Goal: Information Seeking & Learning: Understand process/instructions

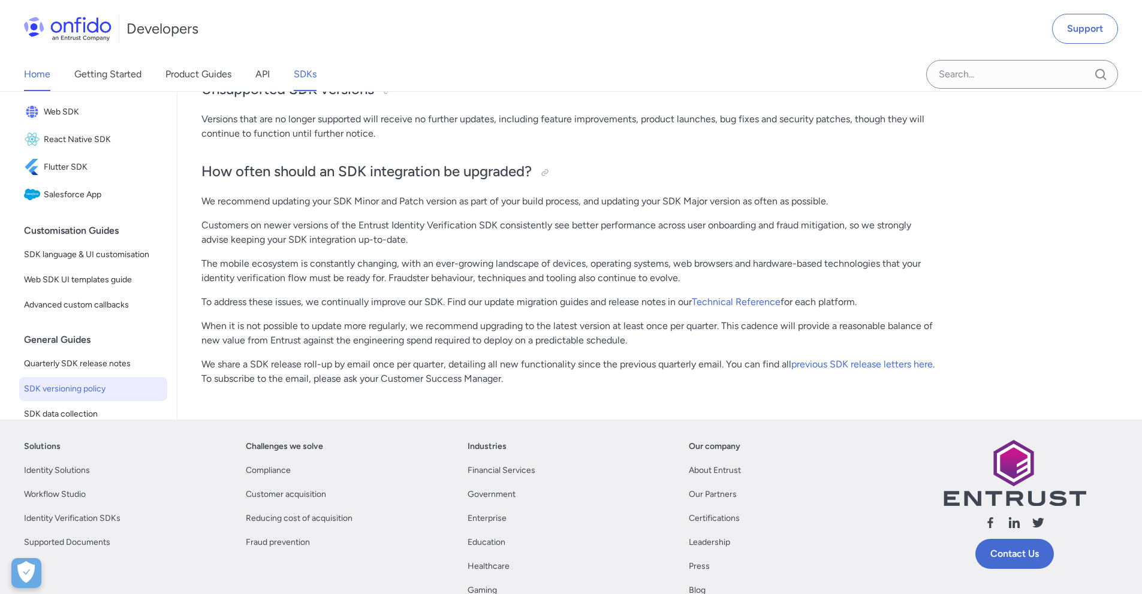
click at [46, 70] on link "Home" at bounding box center [37, 75] width 26 height 34
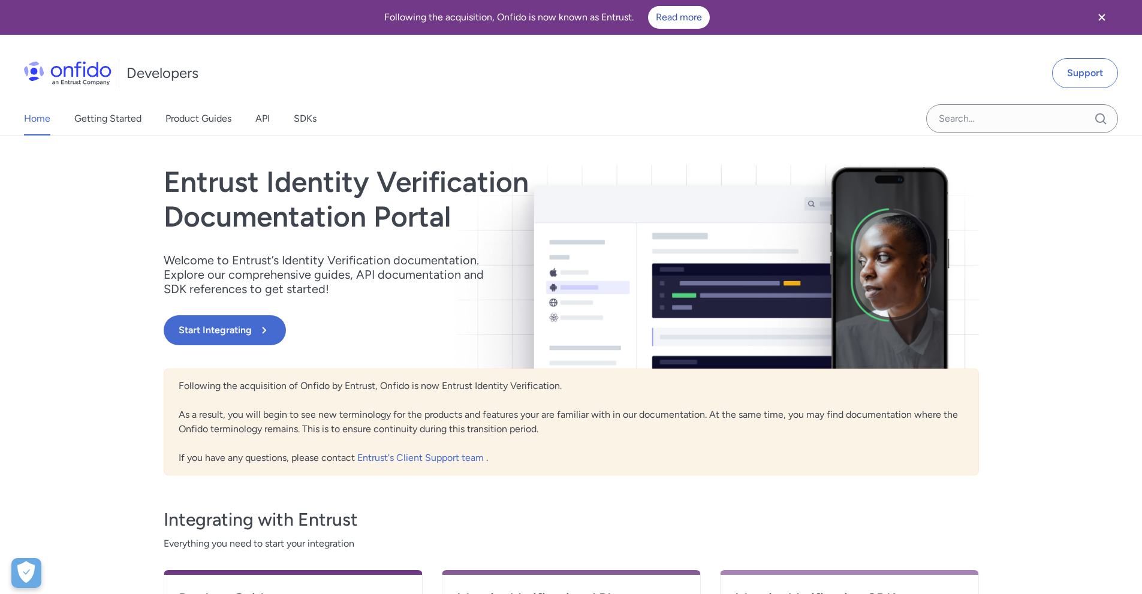
click at [83, 73] on img at bounding box center [68, 73] width 88 height 24
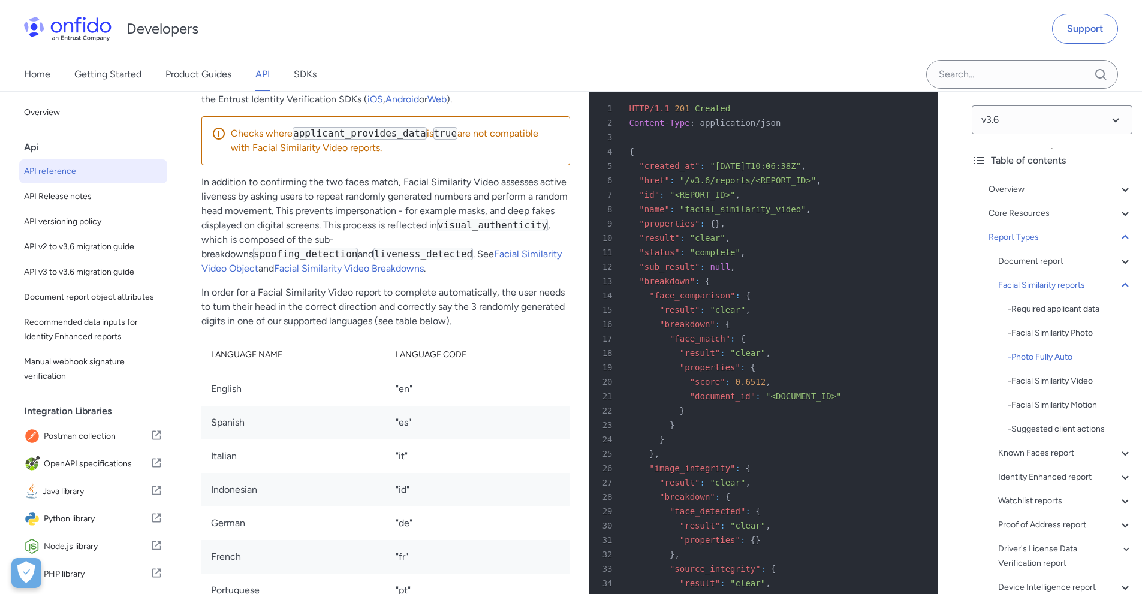
scroll to position [59113, 0]
click at [111, 70] on link "Getting Started" at bounding box center [107, 75] width 67 height 34
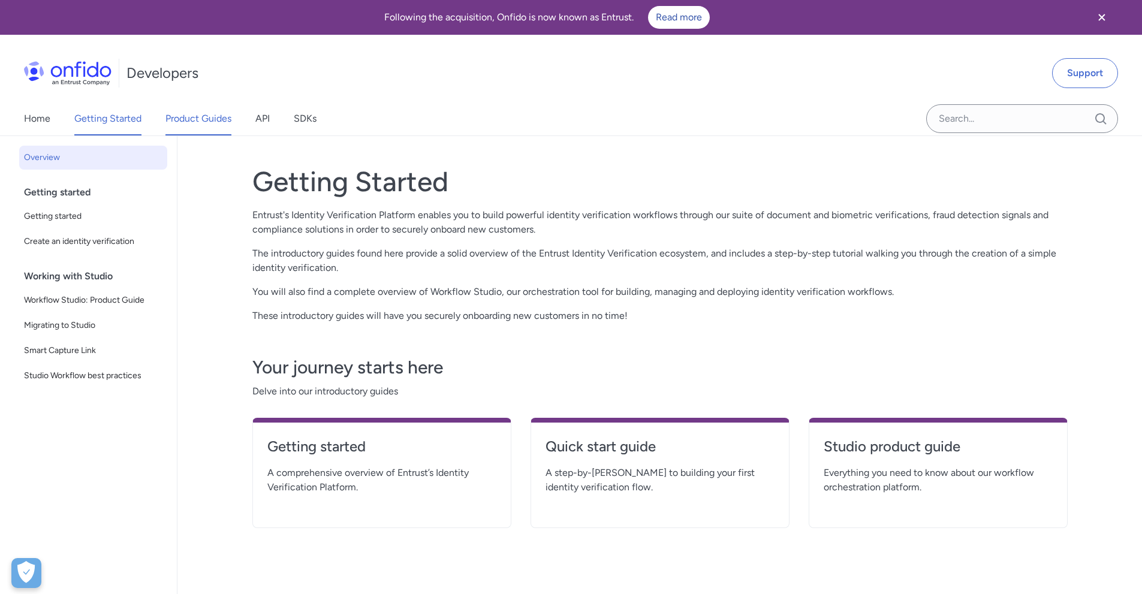
click at [194, 121] on link "Product Guides" at bounding box center [198, 119] width 66 height 34
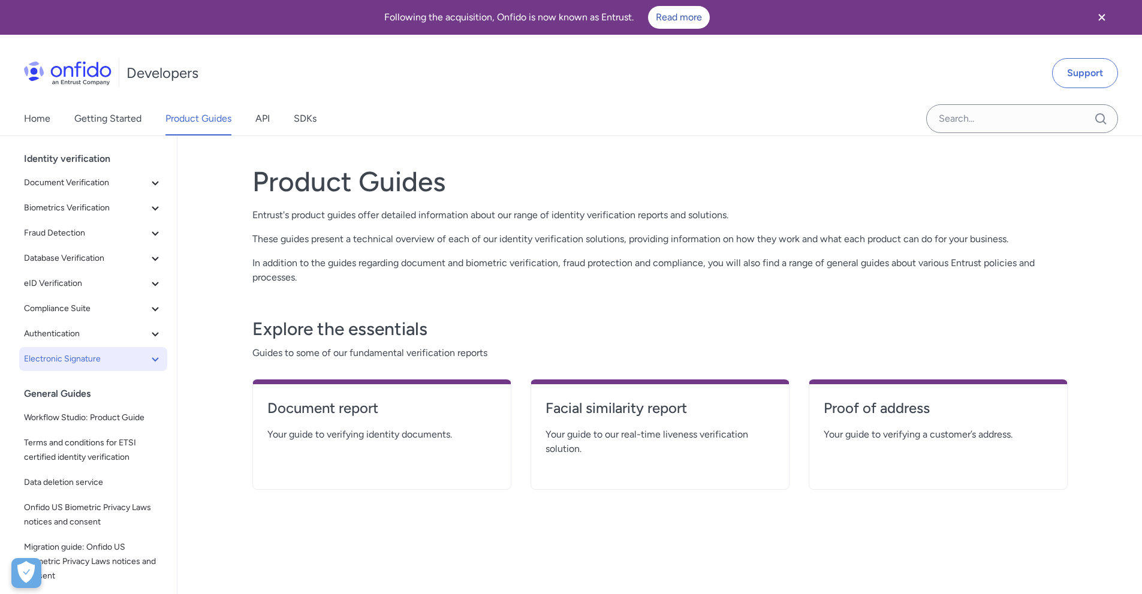
scroll to position [67, 0]
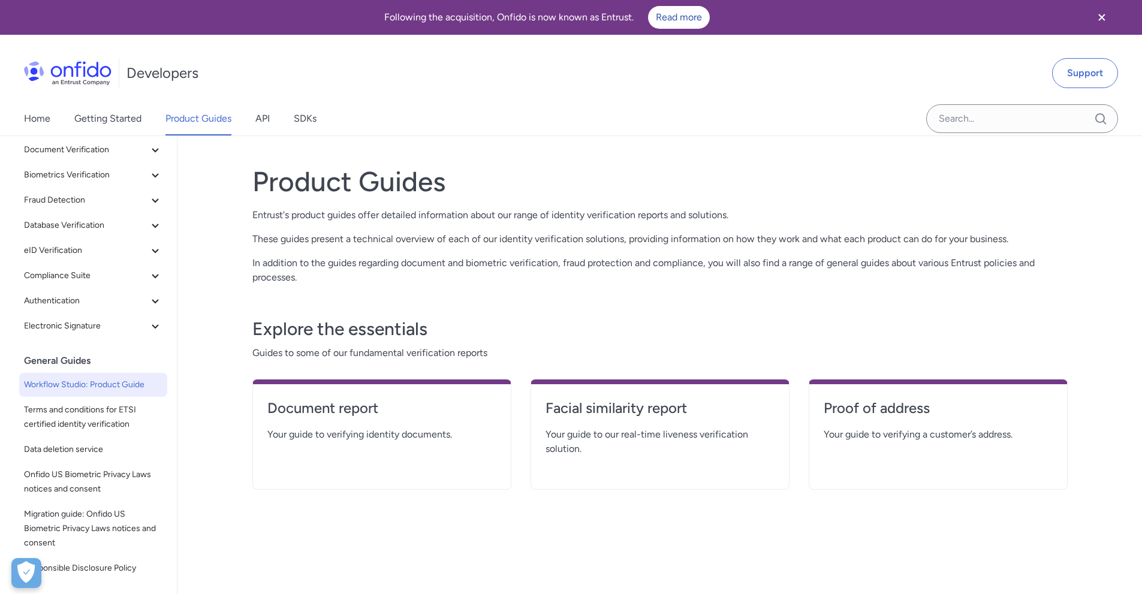
click at [90, 393] on link "Workflow Studio: Product Guide" at bounding box center [93, 385] width 148 height 24
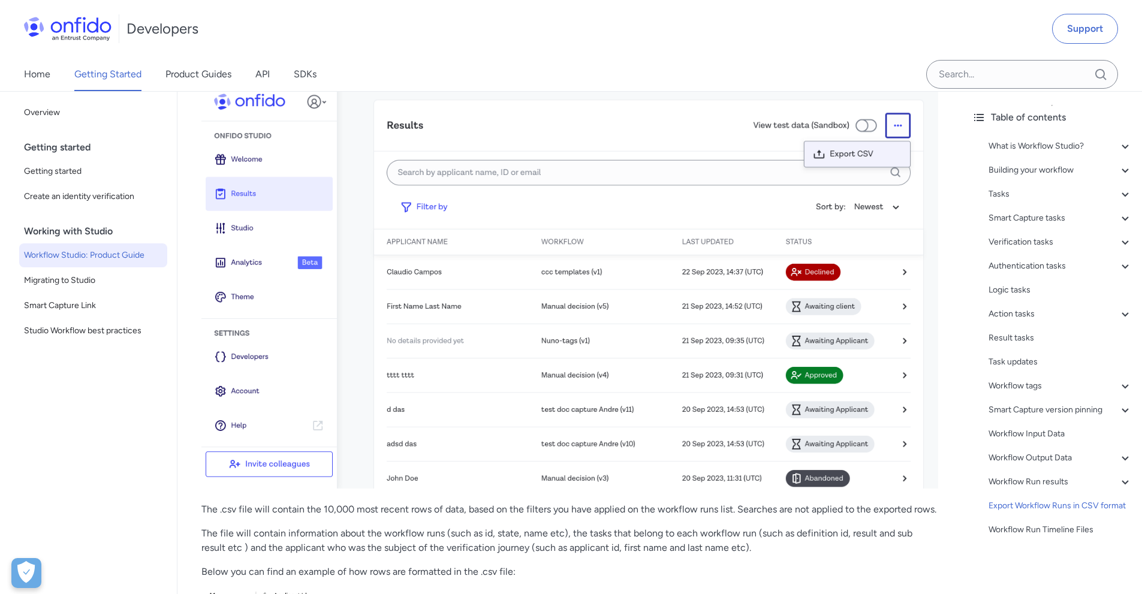
scroll to position [26664, 0]
